Goal: Task Accomplishment & Management: Manage account settings

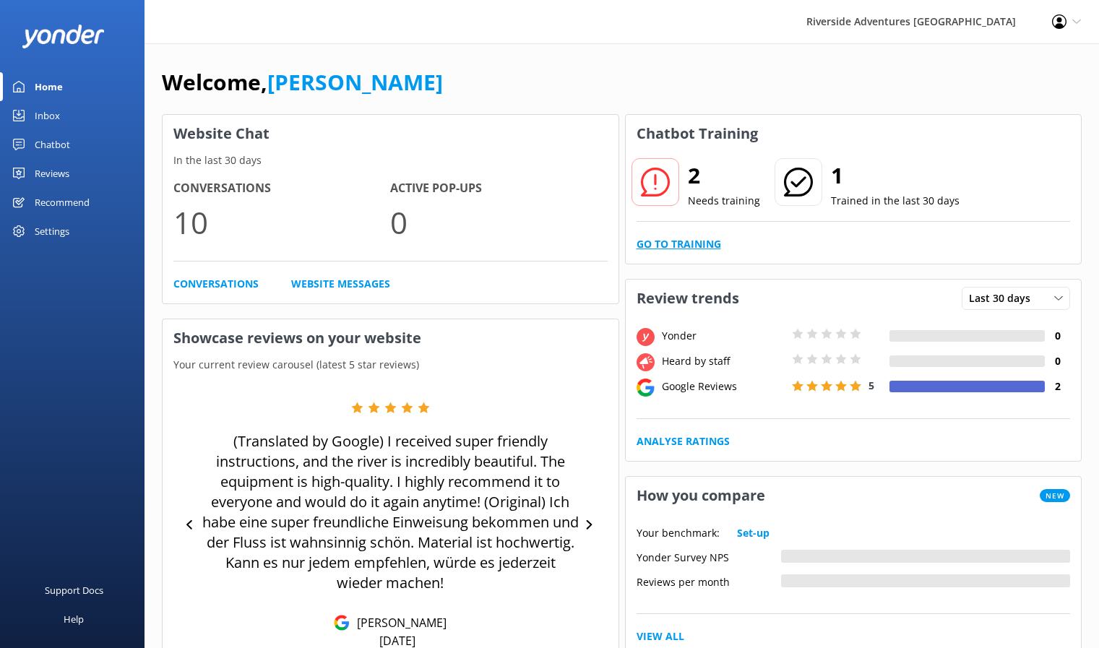
click at [670, 242] on link "Go to Training" at bounding box center [678, 244] width 85 height 16
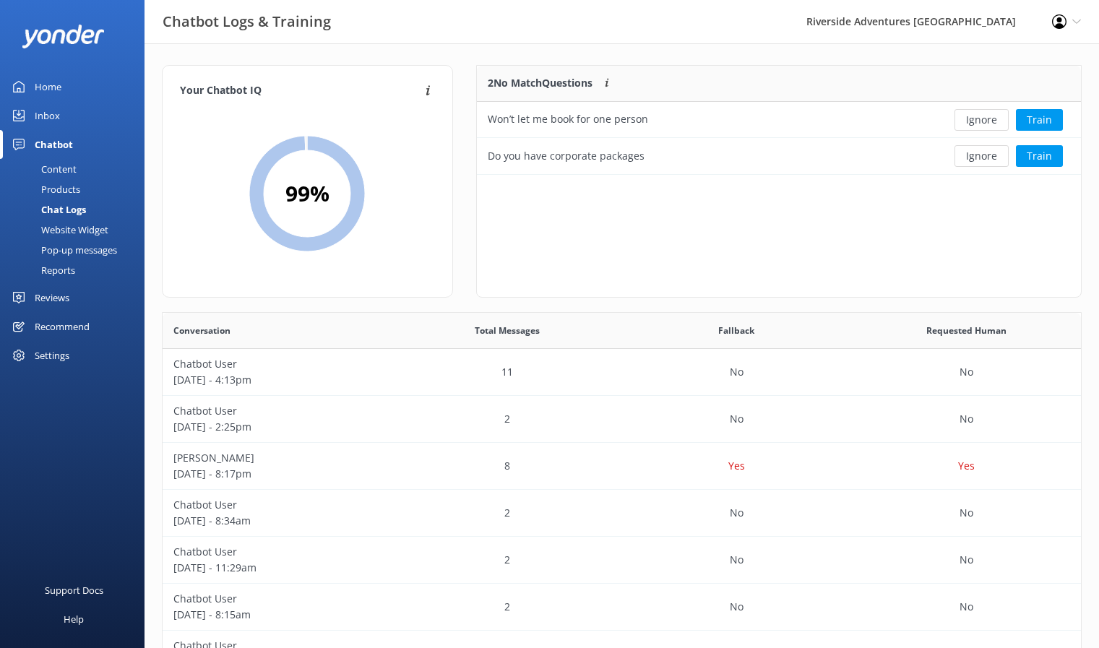
scroll to position [98, 593]
click at [61, 85] on div "Home" at bounding box center [48, 86] width 27 height 29
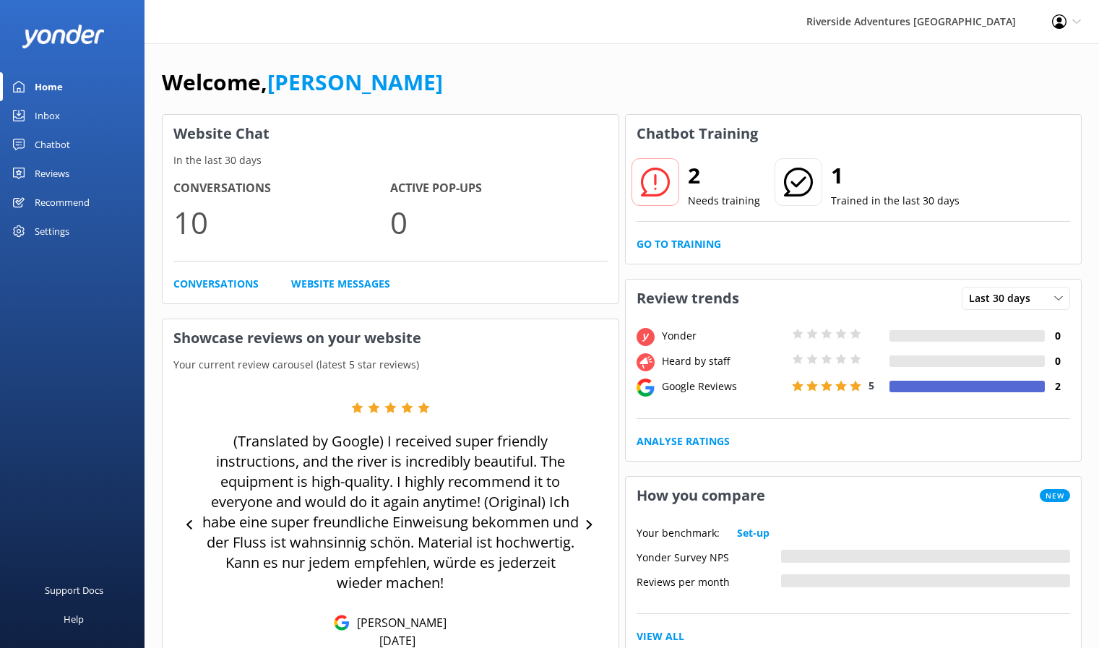
click at [56, 226] on div "Settings" at bounding box center [52, 231] width 35 height 29
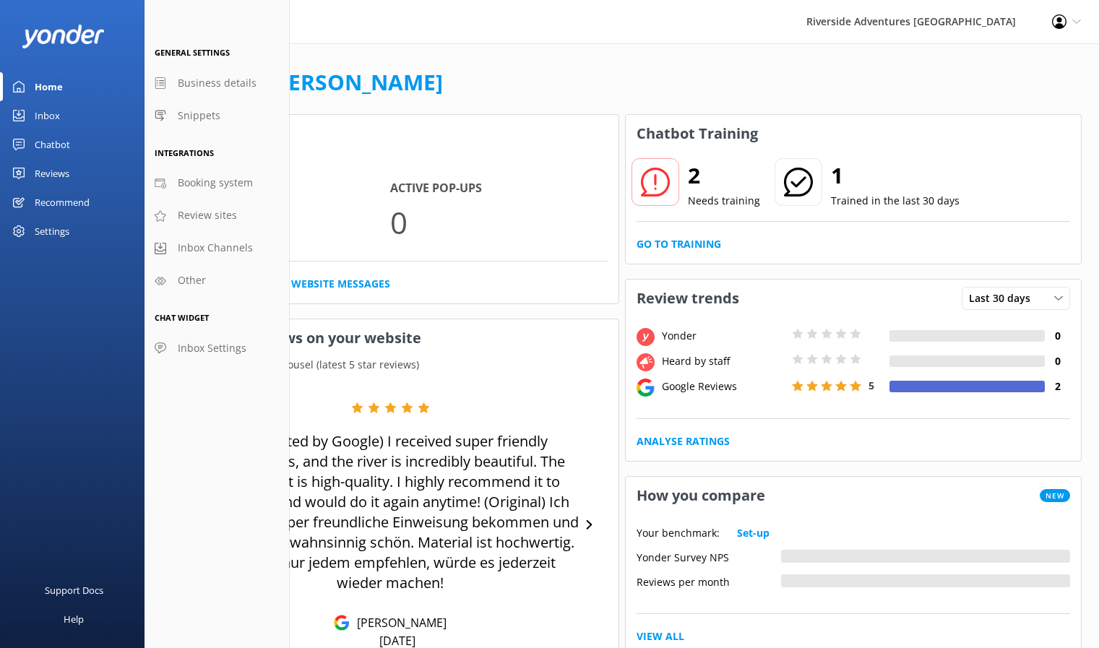
click at [1064, 23] on icon at bounding box center [1059, 21] width 14 height 14
click at [1034, 58] on link "Profile Settings" at bounding box center [1027, 63] width 144 height 36
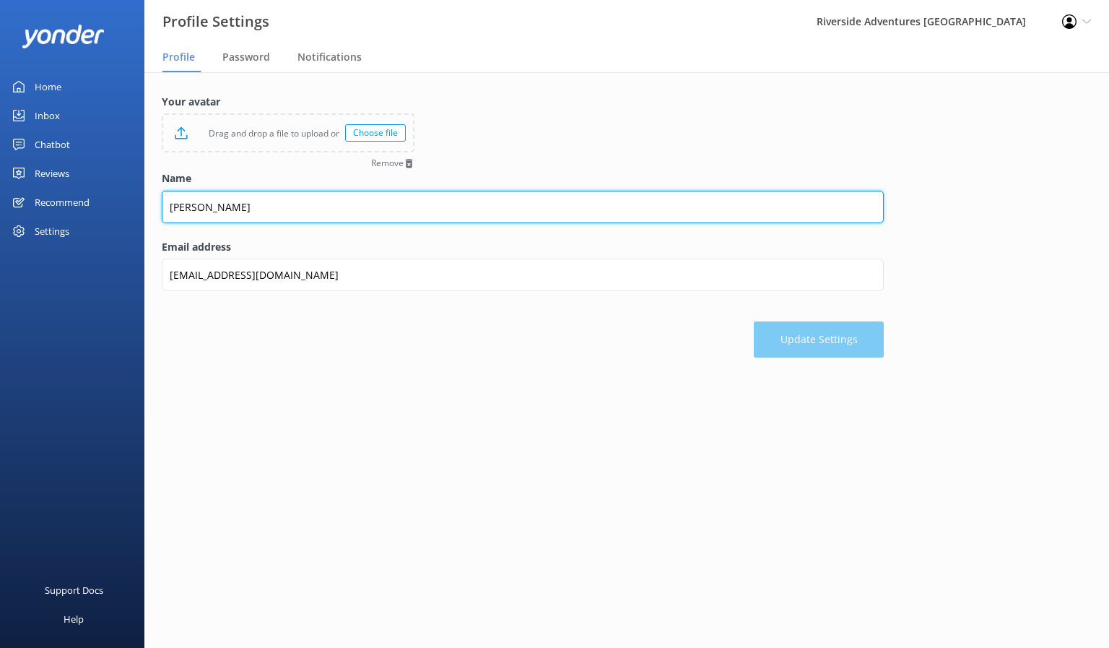
drag, startPoint x: 228, startPoint y: 209, endPoint x: 204, endPoint y: 203, distance: 24.5
click at [205, 210] on input "[PERSON_NAME]" at bounding box center [523, 207] width 722 height 33
type input "[PERSON_NAME]"
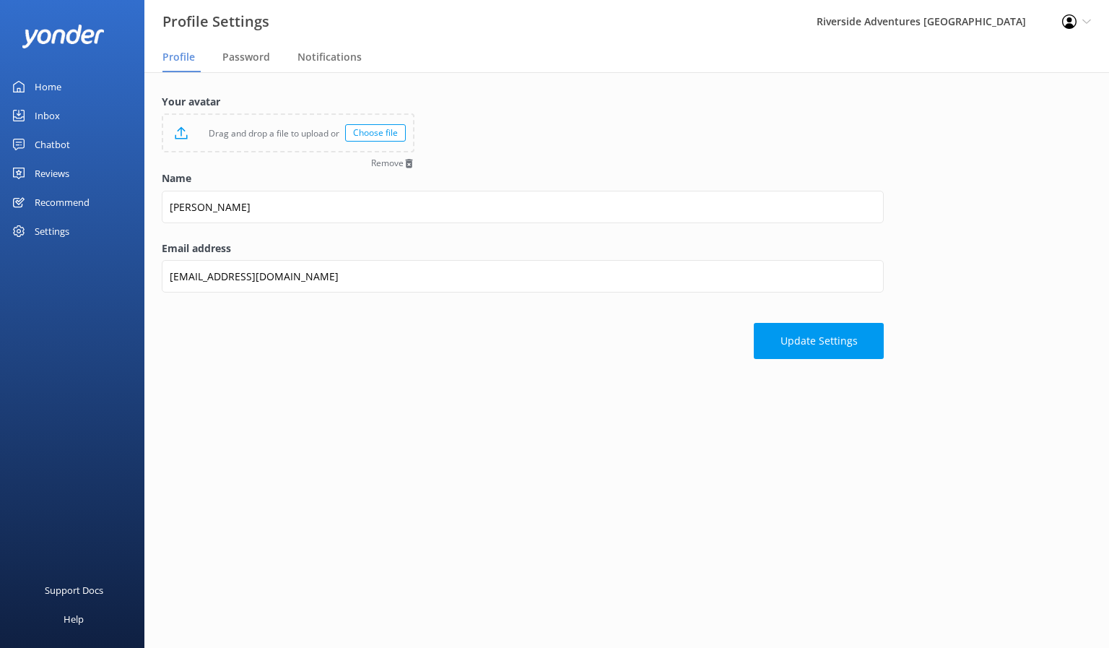
drag, startPoint x: 724, startPoint y: 438, endPoint x: 731, endPoint y: 427, distance: 13.3
click at [724, 437] on main "Your avatar Drag and drop a file to upload or Choose file Remove Name [PERSON_N…" at bounding box center [626, 360] width 965 height 576
click at [829, 335] on button "Update Settings" at bounding box center [819, 341] width 130 height 36
click at [61, 75] on div "Home" at bounding box center [48, 86] width 27 height 29
